Goal: Find specific page/section

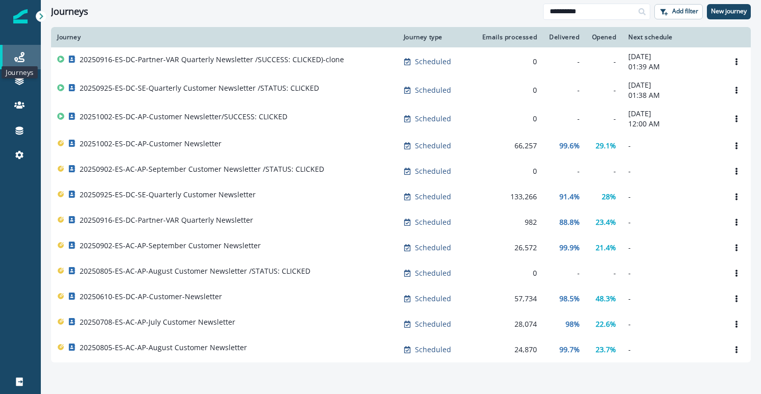
click at [15, 60] on icon at bounding box center [19, 57] width 10 height 10
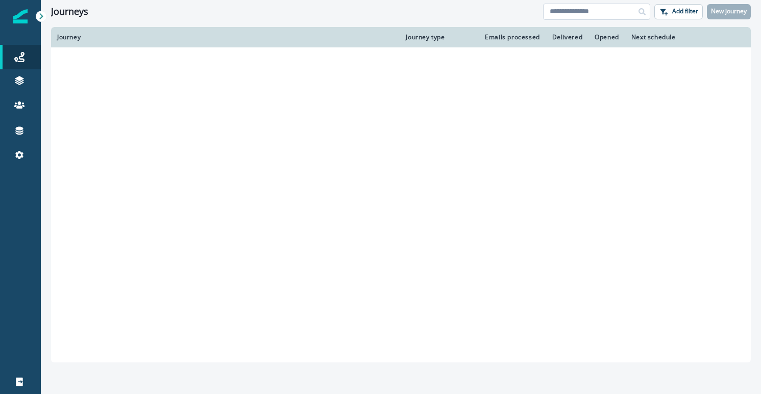
click at [599, 16] on input at bounding box center [596, 12] width 107 height 16
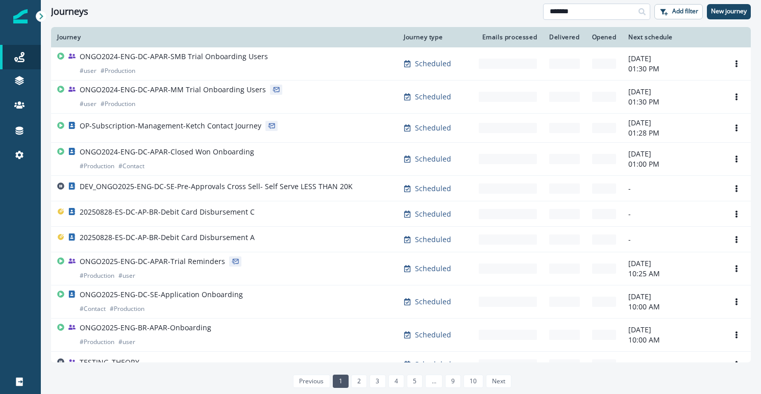
type input "*******"
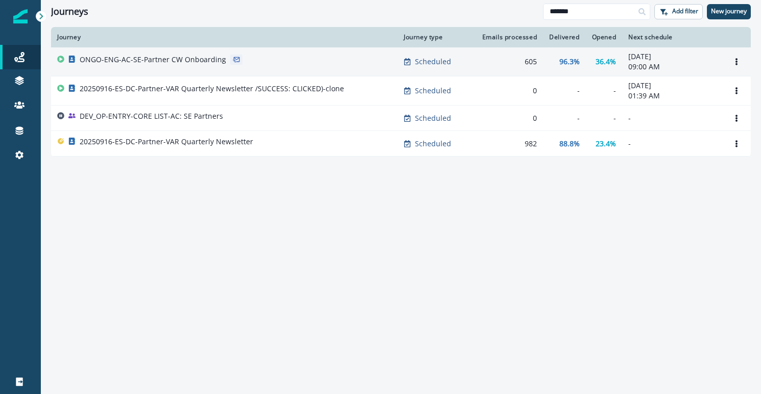
click at [324, 64] on div "ONGO-ENG-AC-SE-Partner CW Onboarding" at bounding box center [224, 62] width 334 height 14
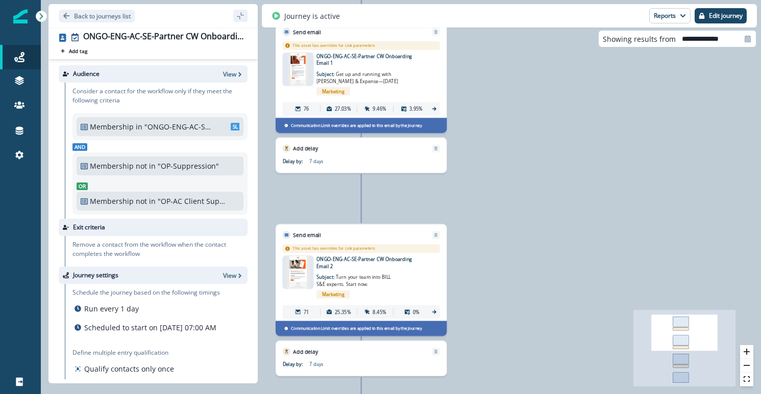
click at [301, 285] on img at bounding box center [298, 272] width 24 height 33
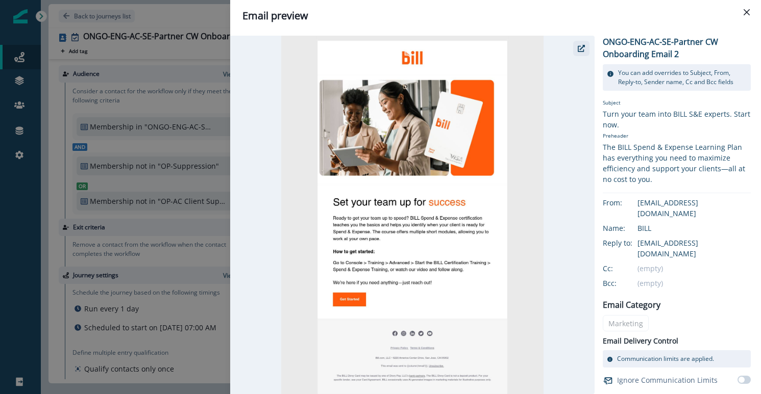
click at [582, 53] on button "button" at bounding box center [581, 48] width 16 height 15
